Goal: Task Accomplishment & Management: Complete application form

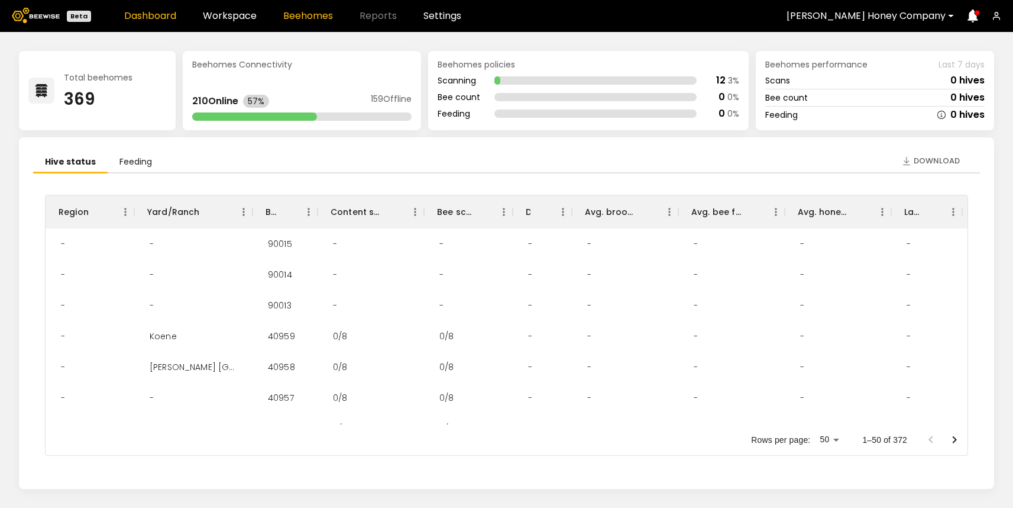
click at [324, 12] on link "Beehomes" at bounding box center [308, 15] width 50 height 9
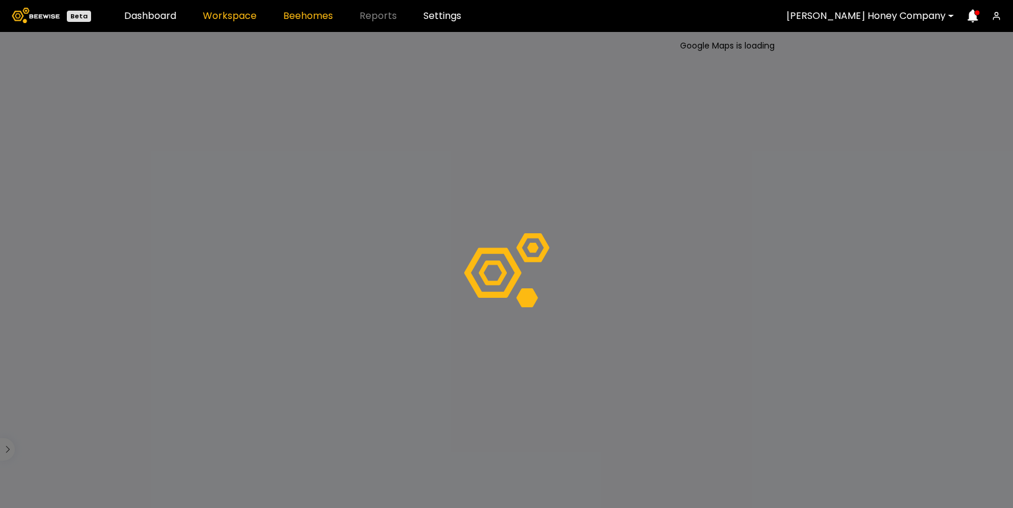
click at [231, 14] on link "Workspace" at bounding box center [230, 15] width 54 height 9
click at [867, 25] on div "Browning's Honey Company" at bounding box center [866, 15] width 176 height 27
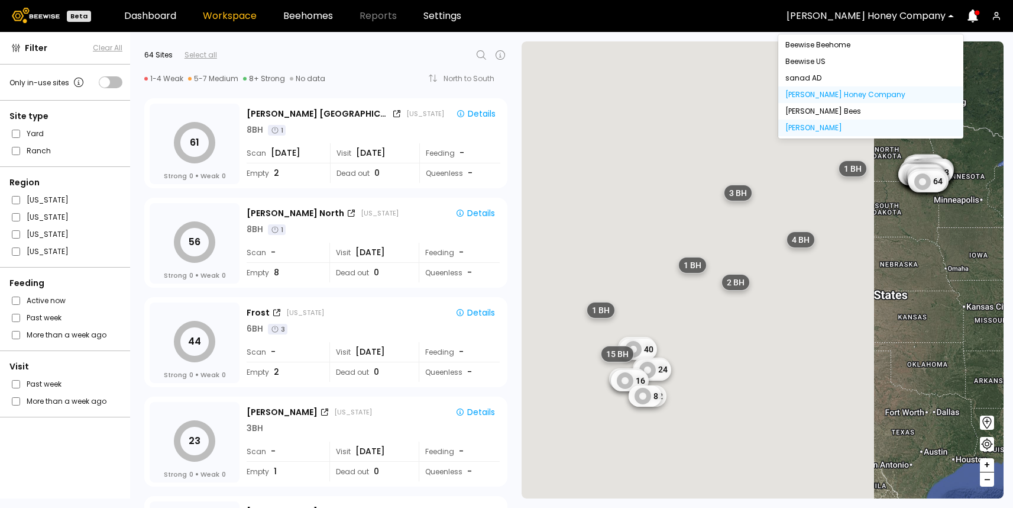
click at [826, 131] on div "[PERSON_NAME]" at bounding box center [871, 127] width 171 height 7
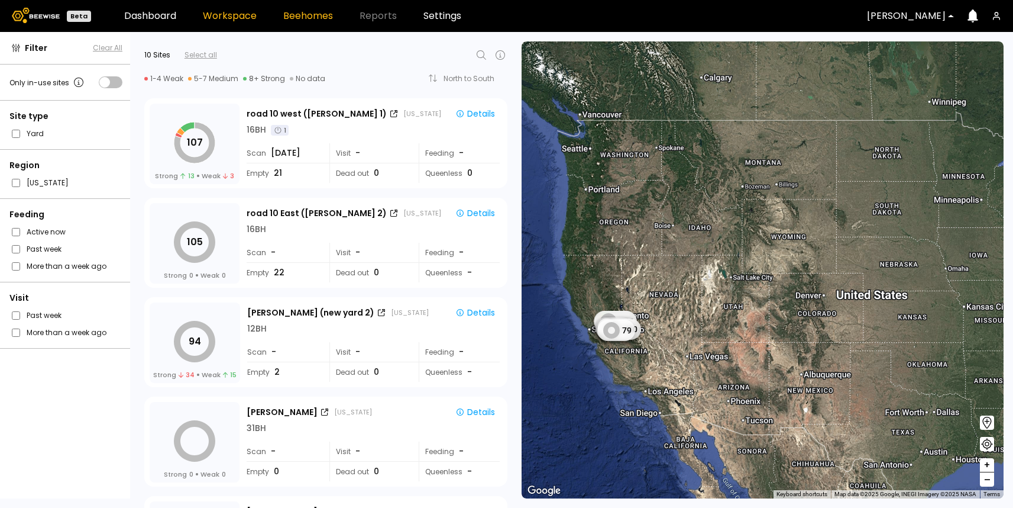
click at [324, 14] on link "Beehomes" at bounding box center [308, 15] width 50 height 9
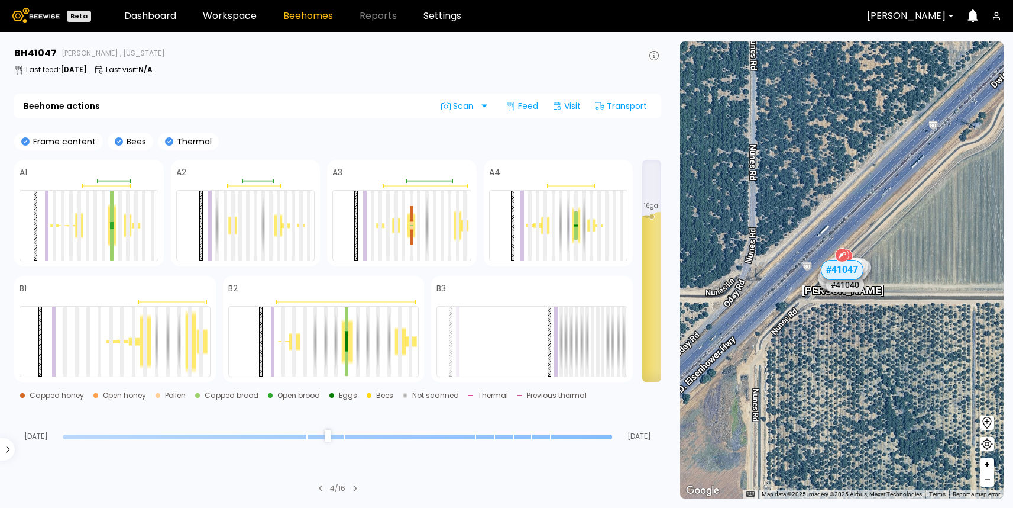
click at [657, 58] on icon at bounding box center [653, 55] width 9 height 9
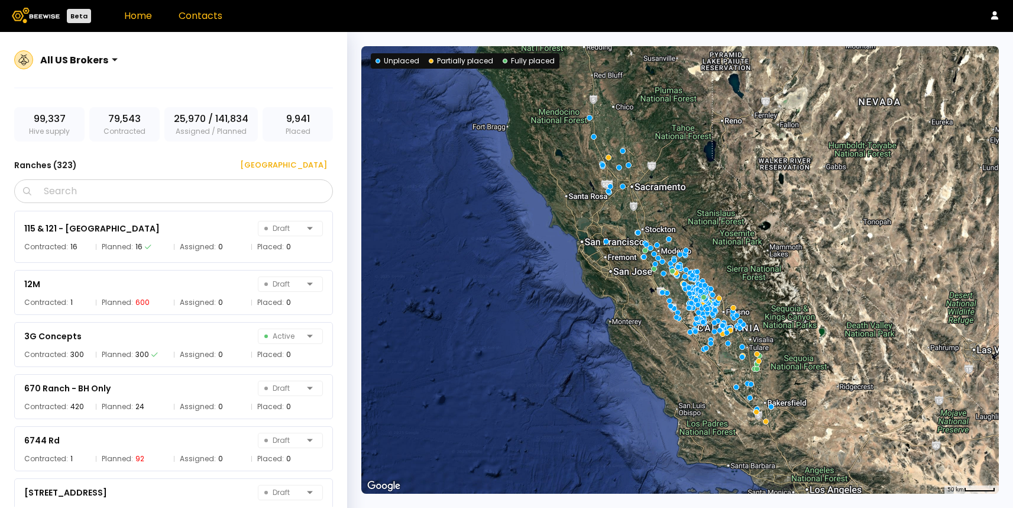
click at [197, 21] on link "Contacts" at bounding box center [201, 16] width 44 height 14
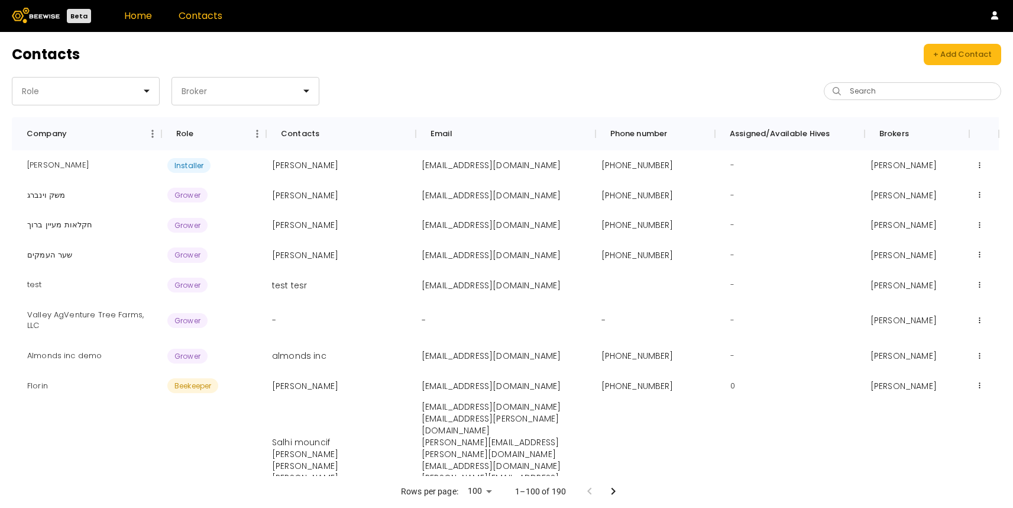
click at [141, 16] on link "Home" at bounding box center [138, 16] width 28 height 14
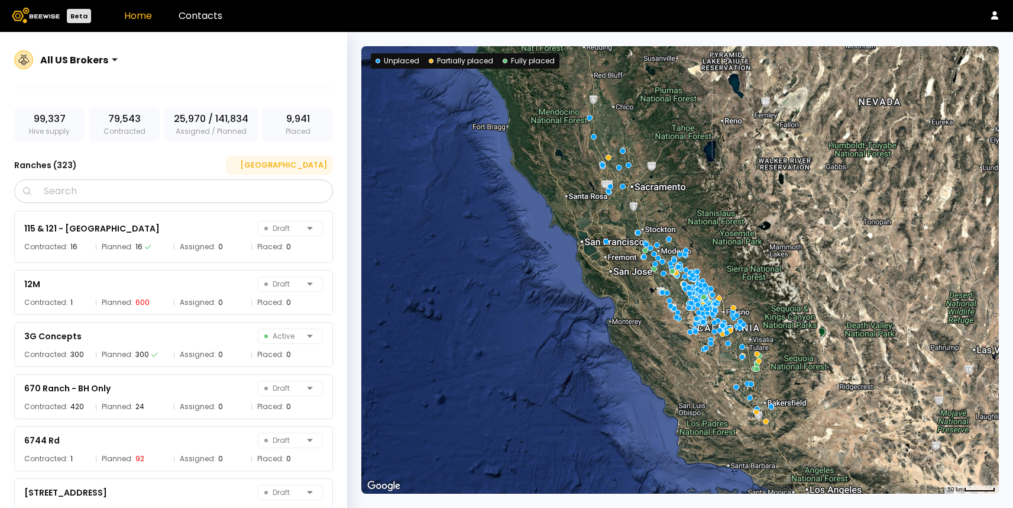
click at [299, 169] on div "New Ranch" at bounding box center [279, 165] width 95 height 12
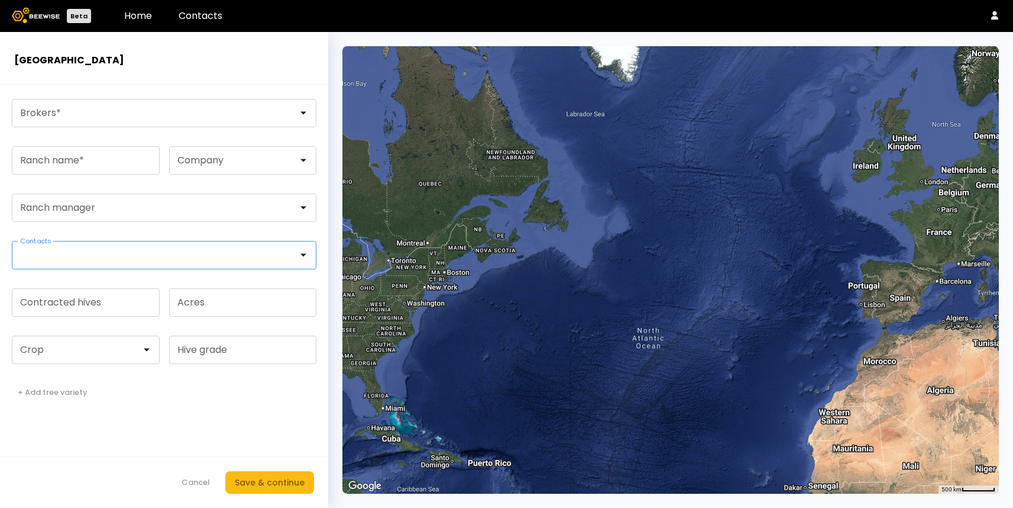
click at [177, 262] on div at bounding box center [159, 254] width 294 height 27
click at [188, 164] on div at bounding box center [238, 160] width 121 height 11
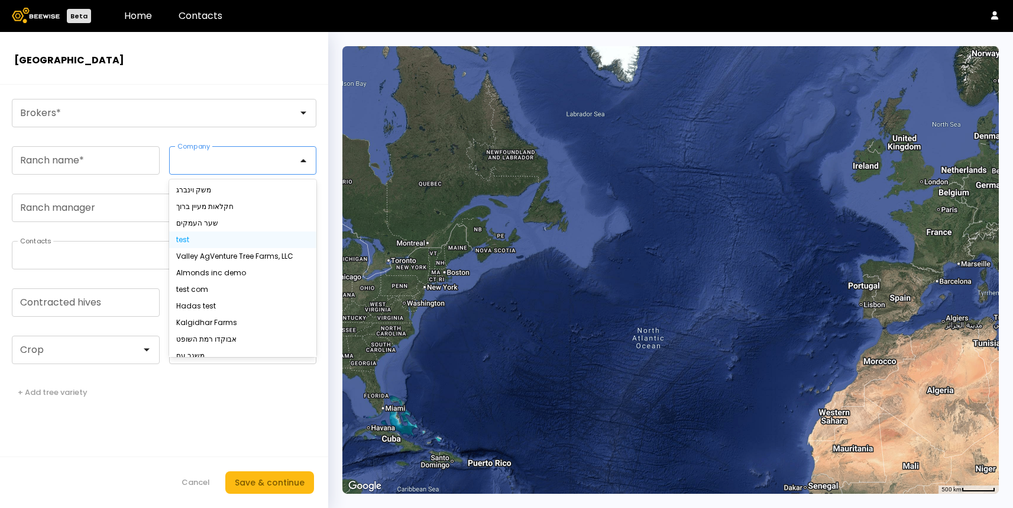
click at [196, 244] on div "test" at bounding box center [243, 239] width 148 height 17
click at [186, 240] on div "test" at bounding box center [243, 239] width 134 height 7
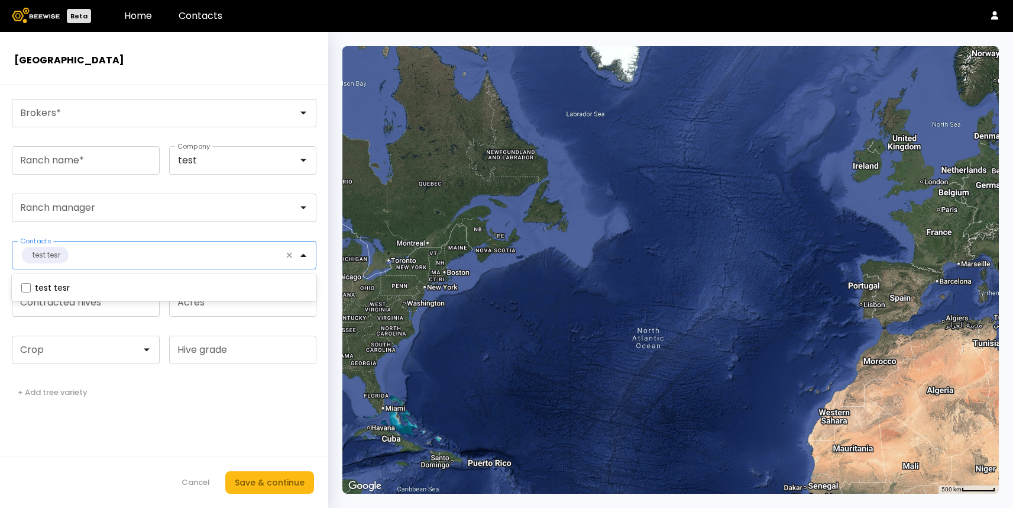
click at [306, 254] on div at bounding box center [310, 254] width 9 height 9
click at [305, 254] on div at bounding box center [306, 254] width 19 height 27
click at [287, 256] on icon at bounding box center [289, 255] width 9 height 11
click at [199, 19] on link "Contacts" at bounding box center [201, 16] width 44 height 14
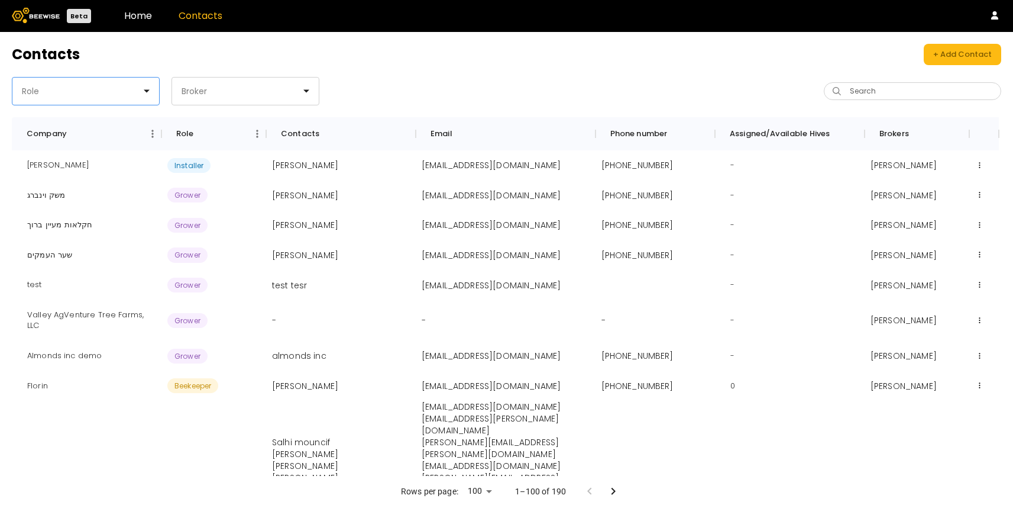
click at [81, 93] on div at bounding box center [81, 91] width 121 height 11
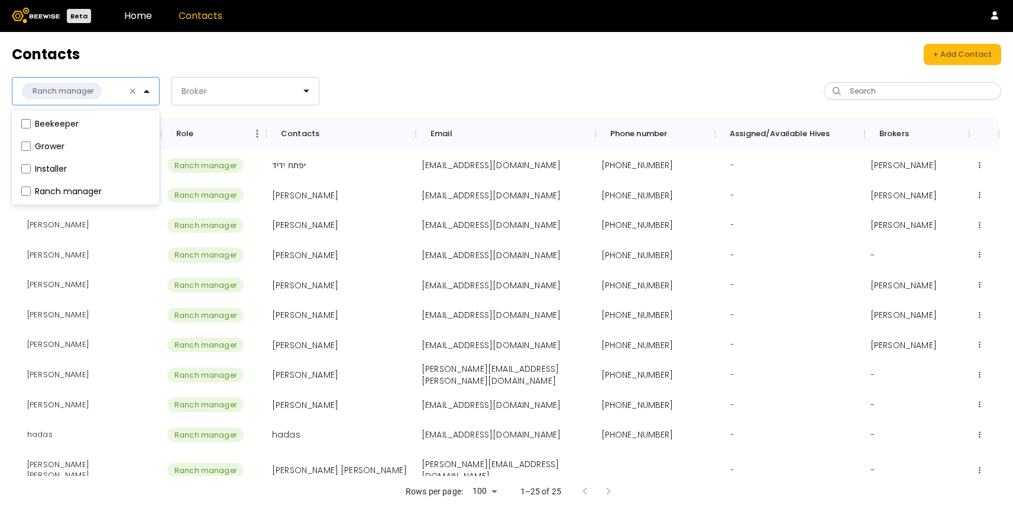
click at [392, 86] on div "option Ranch manager, selected. Beekeeper, 1 of 4. 4 results available. Use Up …" at bounding box center [259, 91] width 495 height 28
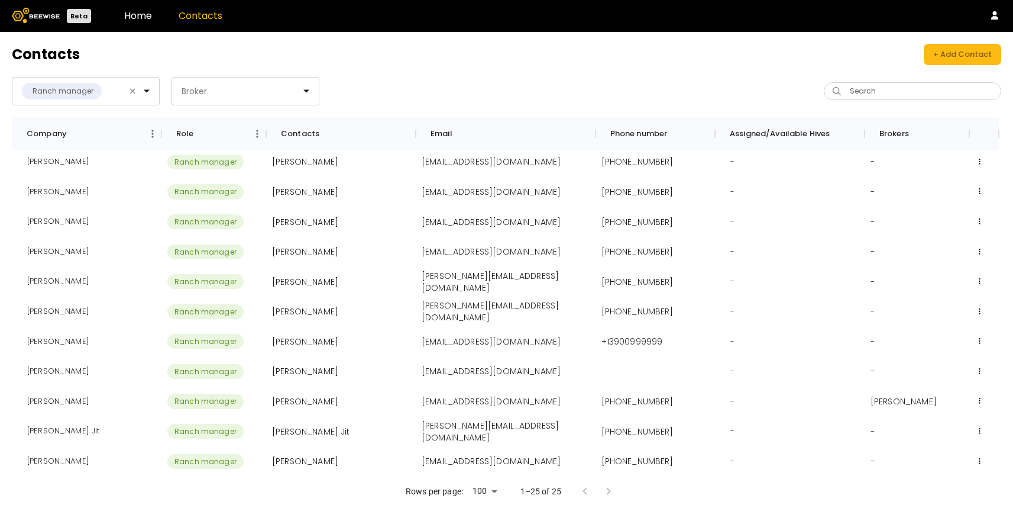
scroll to position [422, 0]
